Goal: Task Accomplishment & Management: Manage account settings

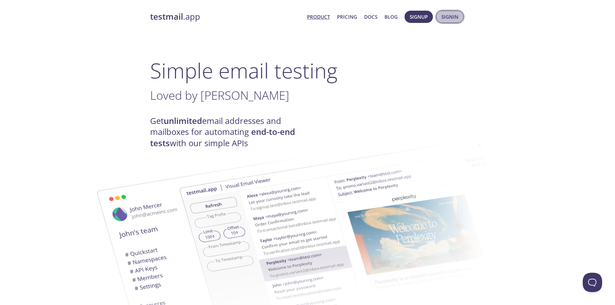
click at [454, 16] on span "Signin" at bounding box center [450, 17] width 17 height 8
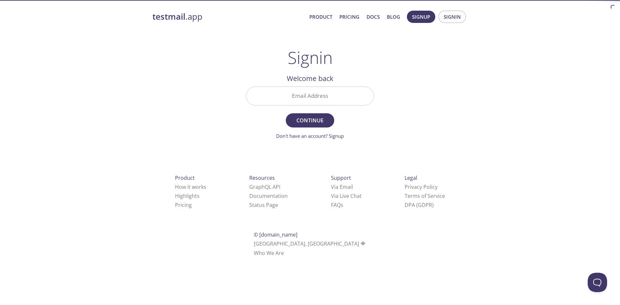
drag, startPoint x: 328, startPoint y: 99, endPoint x: 327, endPoint y: 103, distance: 4.2
click at [328, 99] on input "Email Address" at bounding box center [310, 96] width 127 height 18
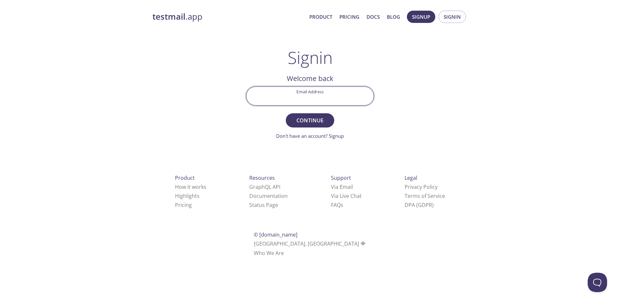
type input "[EMAIL_ADDRESS][DOMAIN_NAME]"
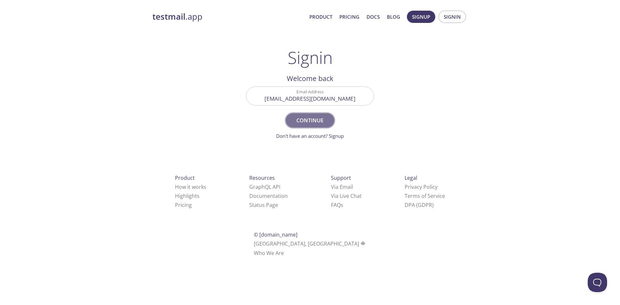
click at [308, 122] on span "Continue" at bounding box center [310, 120] width 34 height 9
click at [327, 100] on input "[EMAIL_ADDRESS][DOMAIN_NAME]" at bounding box center [310, 96] width 127 height 18
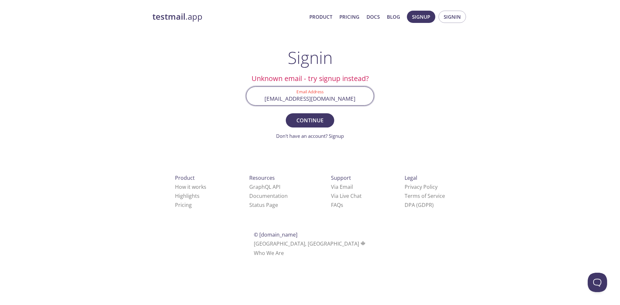
click at [343, 94] on input "[EMAIL_ADDRESS][DOMAIN_NAME]" at bounding box center [310, 96] width 127 height 18
click at [447, 11] on button "Signin" at bounding box center [452, 17] width 27 height 12
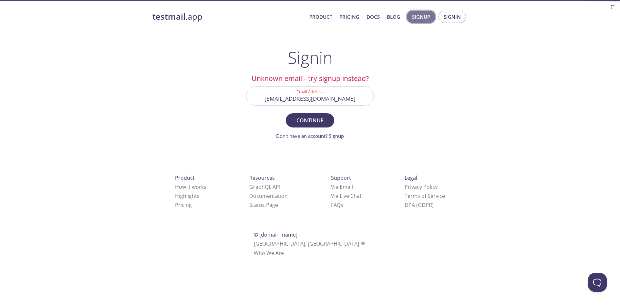
click at [420, 17] on span "Signup" at bounding box center [421, 17] width 18 height 8
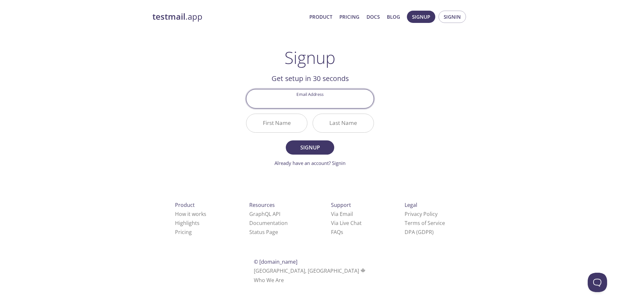
drag, startPoint x: 309, startPoint y: 103, endPoint x: 307, endPoint y: 106, distance: 3.5
click at [309, 103] on input "Email Address" at bounding box center [310, 98] width 127 height 18
type input "[EMAIL_ADDRESS][DOMAIN_NAME]"
click at [287, 125] on input "First Name" at bounding box center [277, 123] width 61 height 18
type input "Cauê"
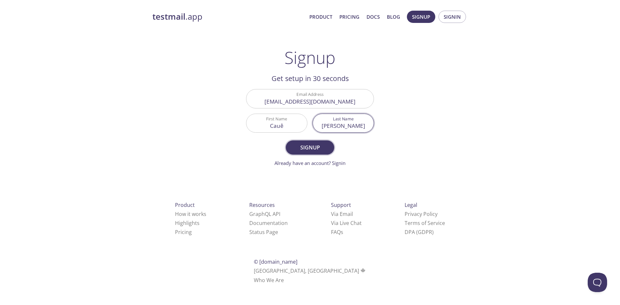
type input "[PERSON_NAME]"
click at [312, 143] on span "Signup" at bounding box center [310, 147] width 34 height 9
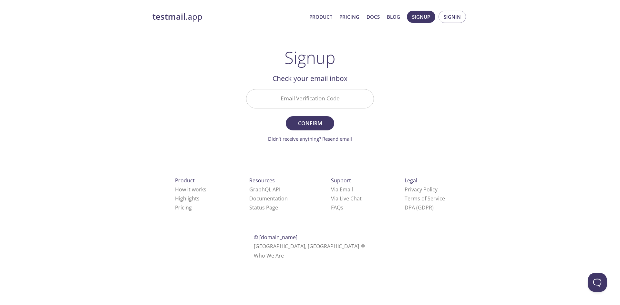
click at [315, 104] on input "Email Verification Code" at bounding box center [310, 98] width 127 height 18
click at [408, 121] on div "testmail .app Product Pricing Docs Blog Signup Signin Signup Get setup in 30 se…" at bounding box center [310, 142] width 331 height 272
click at [292, 98] on input "Email Verification Code" at bounding box center [310, 98] width 127 height 18
paste input "45Z2AX4"
type input "45Z2AX4"
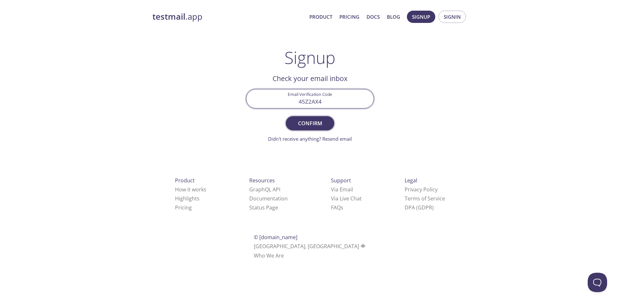
click at [299, 125] on span "Confirm" at bounding box center [310, 123] width 34 height 9
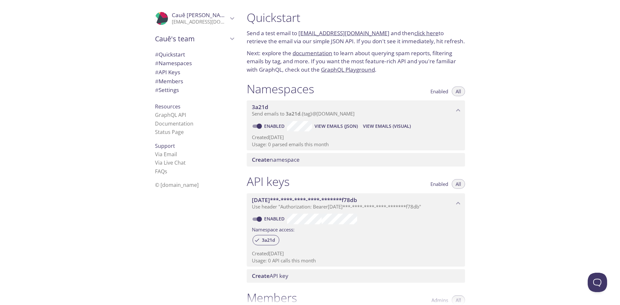
click at [194, 37] on span "Cauê's team" at bounding box center [191, 38] width 73 height 9
click at [207, 35] on span "Cauê's team" at bounding box center [191, 38] width 73 height 9
click at [345, 128] on span "View Emails (JSON)" at bounding box center [336, 126] width 43 height 8
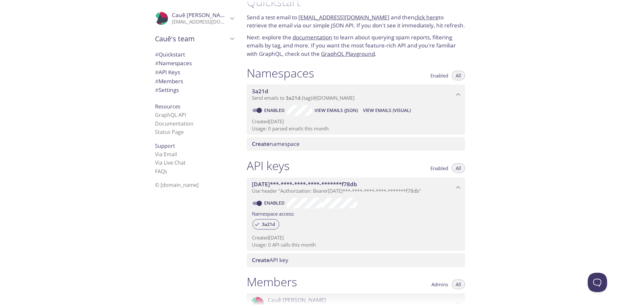
scroll to position [97, 0]
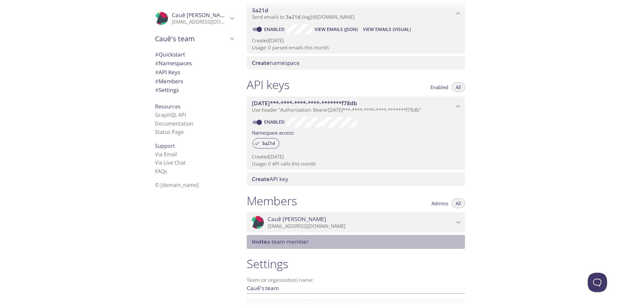
click at [274, 244] on span "Invite a team member" at bounding box center [280, 241] width 57 height 7
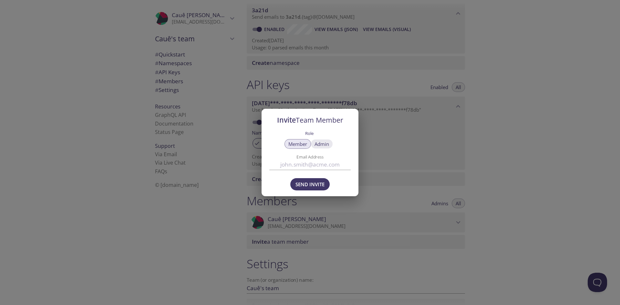
click at [329, 147] on button "Admin" at bounding box center [322, 144] width 22 height 10
click at [306, 144] on span "Member" at bounding box center [298, 144] width 19 height 0
click at [319, 144] on span "Admin" at bounding box center [322, 144] width 15 height 0
click at [308, 166] on input "Email Address" at bounding box center [309, 165] width 81 height 11
click at [378, 161] on div "Invite Team Member Role Member Admin Email Address Send Invite" at bounding box center [310, 152] width 620 height 305
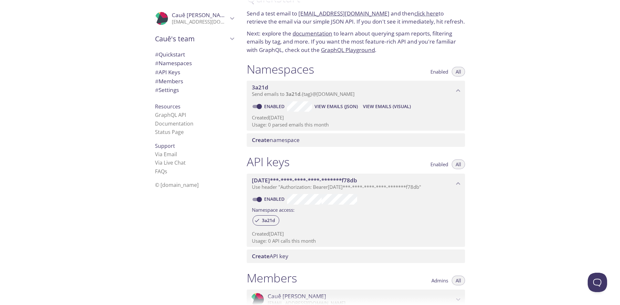
scroll to position [0, 0]
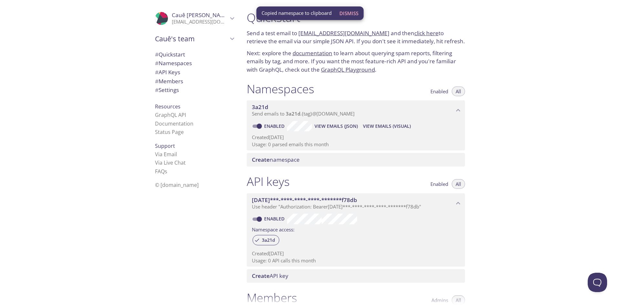
click at [178, 252] on div ".cls-1 { fill: #6d5ca8; } .cls-2 { fill: #3fc191; } .cls-3 { fill: #3b4752; } .…" at bounding box center [193, 152] width 97 height 305
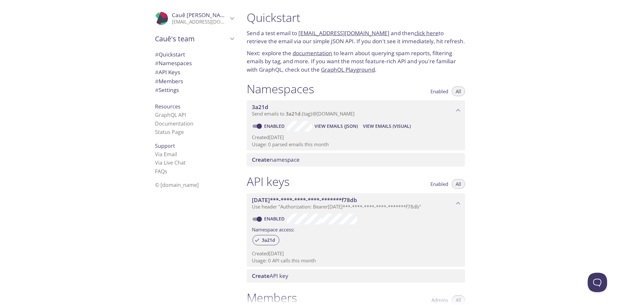
click at [198, 24] on p "[EMAIL_ADDRESS][DOMAIN_NAME]" at bounding box center [200, 22] width 56 height 6
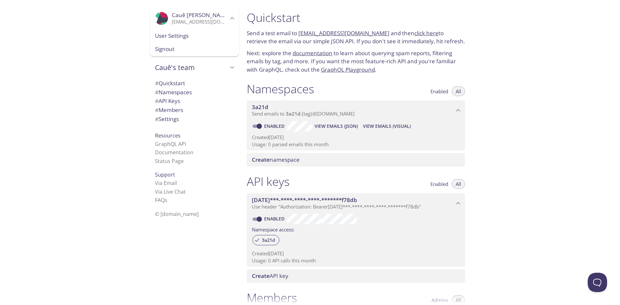
drag, startPoint x: 221, startPoint y: 24, endPoint x: 136, endPoint y: 21, distance: 85.0
click at [136, 21] on div ".cls-1 { fill: #6d5ca8; } .cls-2 { fill: #3fc191; } .cls-3 { fill: #3b4752; } .…" at bounding box center [121, 152] width 242 height 305
drag, startPoint x: 120, startPoint y: 26, endPoint x: 189, endPoint y: 24, distance: 69.5
click at [231, 25] on div ".cls-1 { fill: #6d5ca8; } .cls-2 { fill: #3fc191; } .cls-3 { fill: #3b4752; } .…" at bounding box center [121, 152] width 242 height 305
click at [418, 35] on link "click here" at bounding box center [427, 32] width 24 height 7
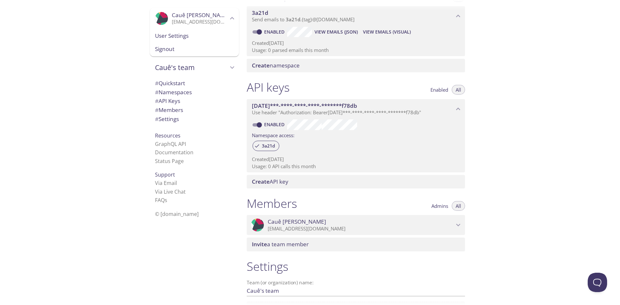
scroll to position [97, 0]
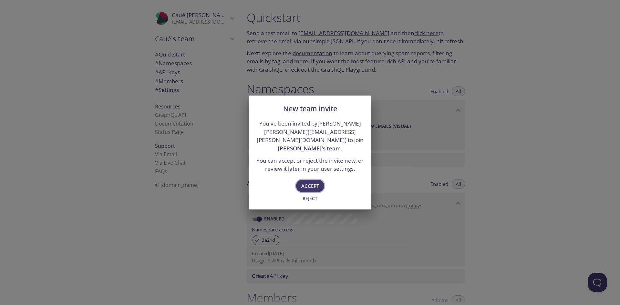
click at [315, 182] on span "Accept" at bounding box center [310, 186] width 18 height 8
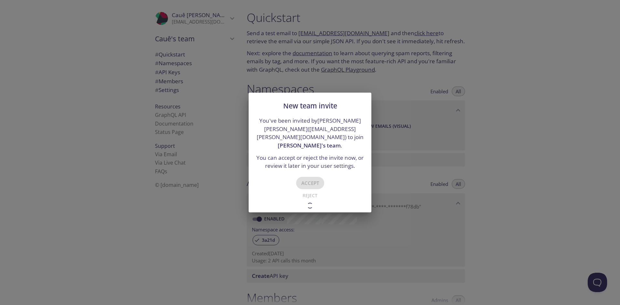
type input "[PERSON_NAME]'s team"
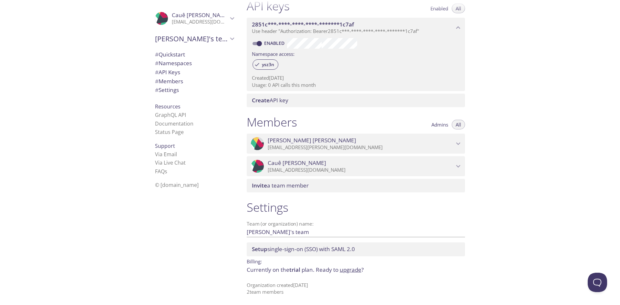
scroll to position [177, 0]
click at [292, 231] on input "[PERSON_NAME]'s team" at bounding box center [346, 231] width 198 height 11
click at [221, 232] on div ".cls-1 { fill: #6d5ca8; } .cls-2 { fill: #3fc191; } .cls-3 { fill: #3b4752; } .…" at bounding box center [193, 152] width 97 height 305
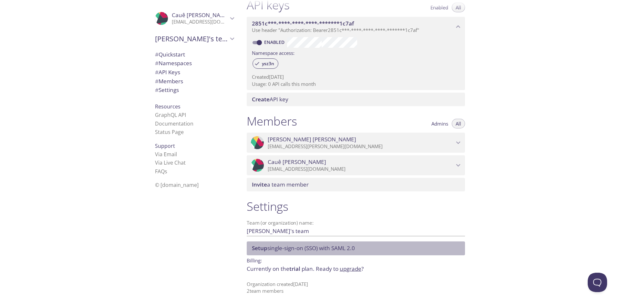
click at [341, 248] on span "Setup single-sign-on (SSO) with SAML 2.0" at bounding box center [303, 248] width 103 height 7
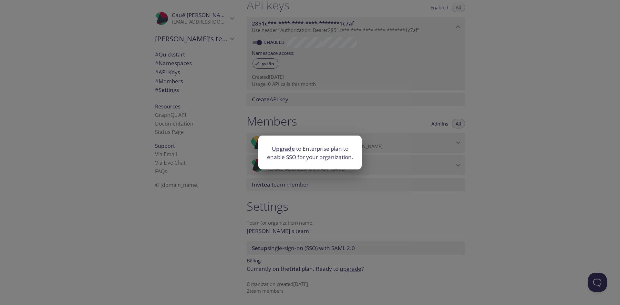
drag, startPoint x: 323, startPoint y: 206, endPoint x: 320, endPoint y: 215, distance: 8.7
click at [323, 209] on div "Upgrade to Enterprise plan to enable SSO for your organization." at bounding box center [310, 152] width 620 height 305
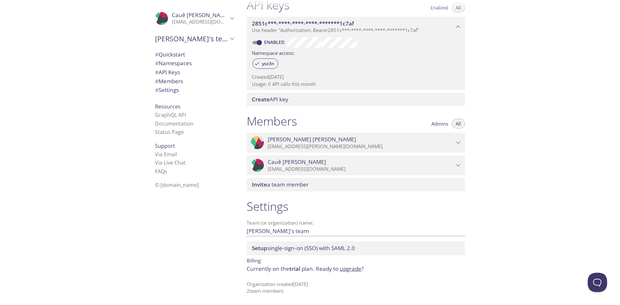
click at [275, 230] on input "[PERSON_NAME]'s team" at bounding box center [346, 231] width 198 height 11
click at [284, 231] on input "[PERSON_NAME]'s team" at bounding box center [346, 231] width 198 height 11
click at [329, 220] on div "Team (or organization) name: [PERSON_NAME]'s team Save" at bounding box center [356, 228] width 218 height 21
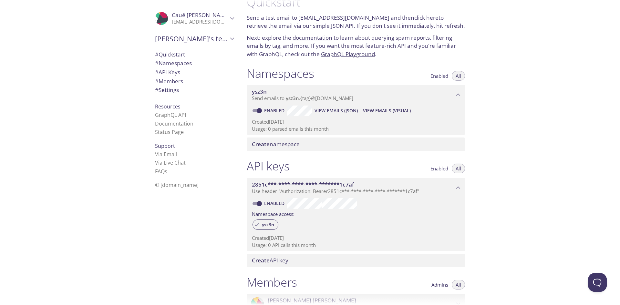
scroll to position [0, 0]
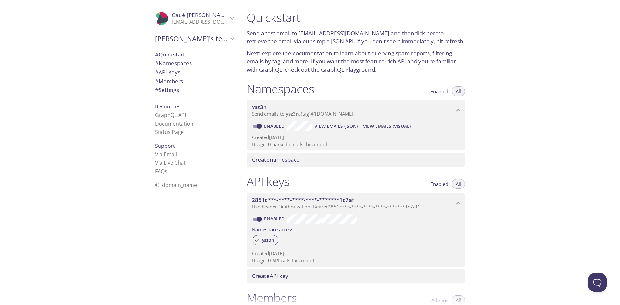
click at [173, 57] on span "# Quickstart" at bounding box center [170, 54] width 30 height 7
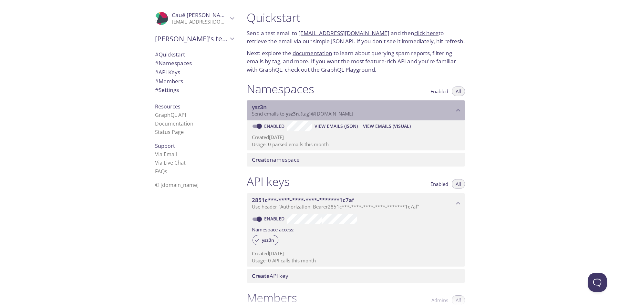
click at [288, 116] on span "ysz3n" at bounding box center [292, 113] width 13 height 6
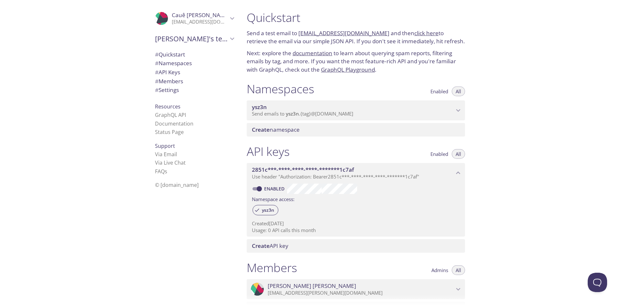
click at [288, 116] on span "ysz3n" at bounding box center [292, 113] width 13 height 6
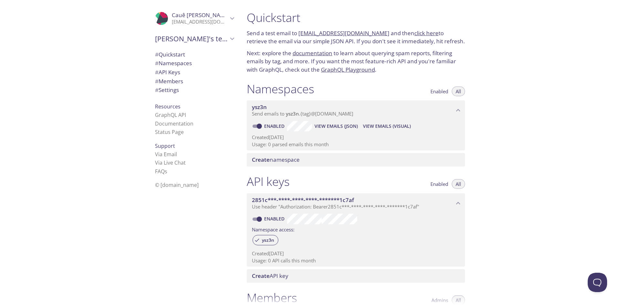
drag, startPoint x: 243, startPoint y: 115, endPoint x: 327, endPoint y: 115, distance: 84.3
click at [327, 115] on div "Namespaces Enabled All ysz3n Send emails to ysz3n . {tag} @[DOMAIN_NAME] Enable…" at bounding box center [356, 124] width 229 height 93
click at [392, 127] on span "View Emails (Visual)" at bounding box center [387, 126] width 48 height 8
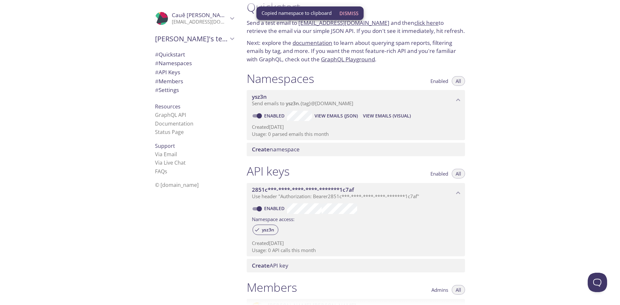
click at [95, 163] on div ".cls-1 { fill: #6d5ca8; } .cls-2 { fill: #3fc191; } .cls-3 { fill: #3b4752; } .…" at bounding box center [121, 152] width 242 height 305
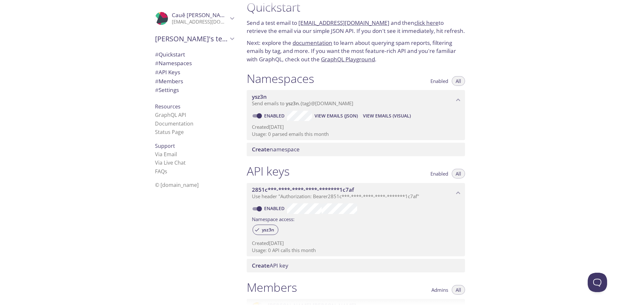
drag, startPoint x: 272, startPoint y: 153, endPoint x: 245, endPoint y: 159, distance: 27.1
click at [245, 159] on div "Namespaces Enabled All ysz3n Send emails to ysz3n . {tag} @[DOMAIN_NAME] Enable…" at bounding box center [356, 114] width 229 height 93
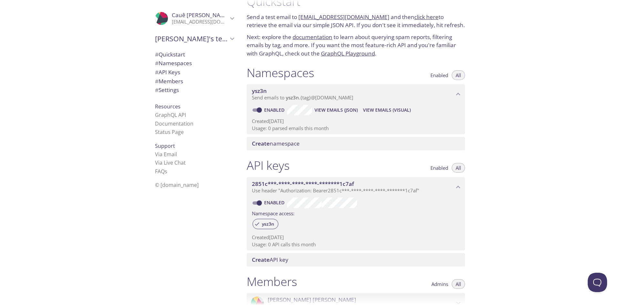
scroll to position [0, 0]
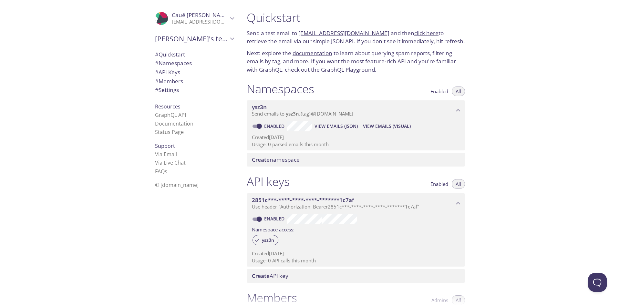
click at [309, 51] on link "documentation" at bounding box center [313, 52] width 40 height 7
click at [205, 20] on p "[EMAIL_ADDRESS][DOMAIN_NAME]" at bounding box center [200, 22] width 56 height 6
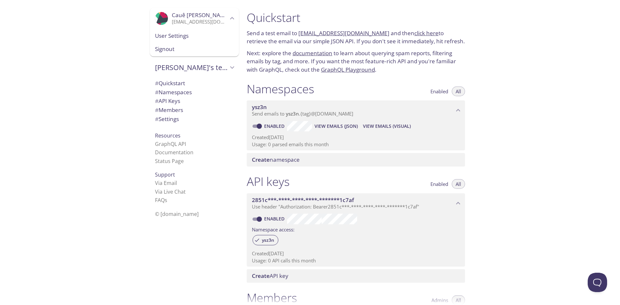
click at [184, 38] on span "User Settings" at bounding box center [194, 36] width 79 height 8
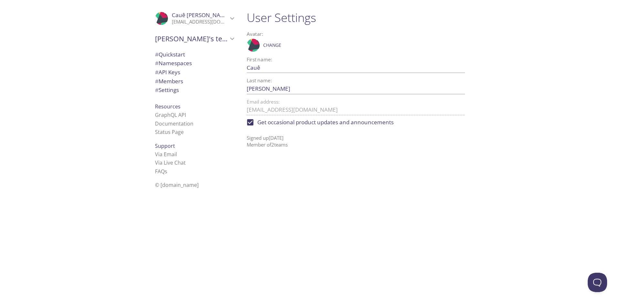
click at [252, 122] on input "Get occasional product updates and announcements" at bounding box center [250, 122] width 14 height 14
checkbox input "false"
click at [337, 184] on div "User Settings Avatar: .cls-1 { fill: #6d5ca8; } .cls-2 { fill: #3fc191; } .cls-…" at bounding box center [359, 152] width 234 height 305
click at [209, 37] on span "[PERSON_NAME]'s team" at bounding box center [191, 38] width 73 height 9
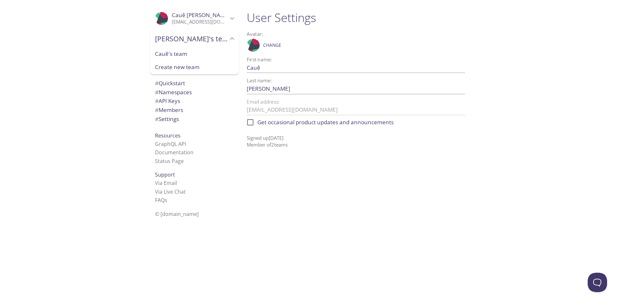
click at [214, 19] on p "[EMAIL_ADDRESS][DOMAIN_NAME]" at bounding box center [200, 22] width 56 height 6
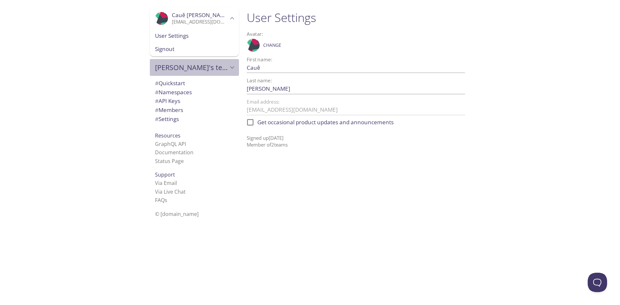
click at [195, 66] on span "[PERSON_NAME]'s team" at bounding box center [191, 67] width 73 height 9
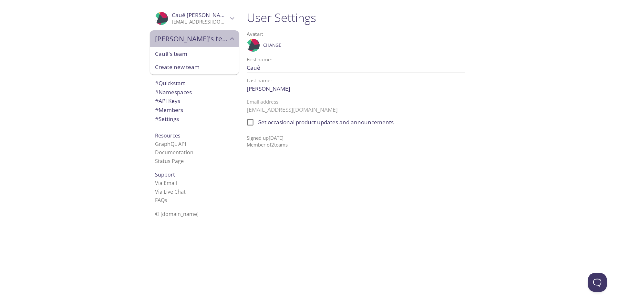
click at [197, 37] on span "[PERSON_NAME]'s team" at bounding box center [191, 38] width 73 height 9
